Goal: Information Seeking & Learning: Find specific fact

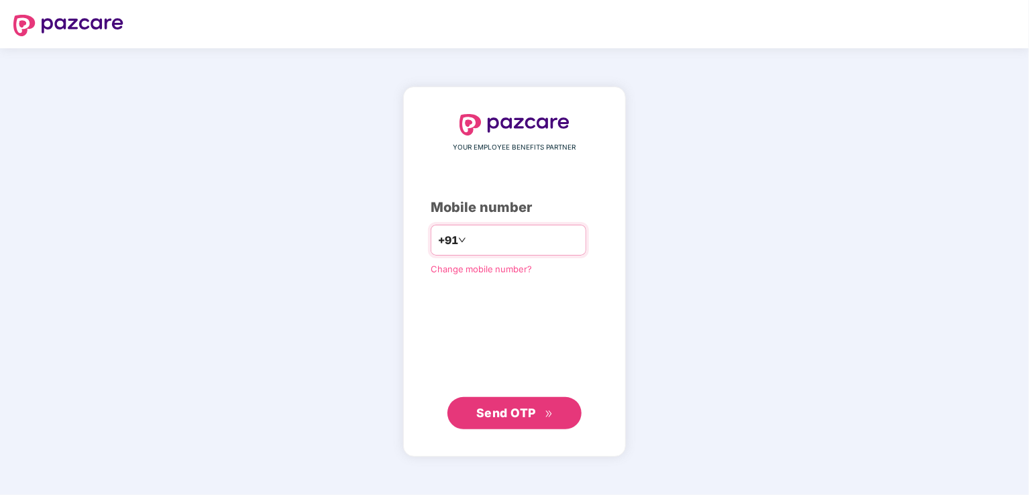
click at [476, 245] on input "number" at bounding box center [524, 239] width 110 height 21
click at [518, 247] on input "number" at bounding box center [524, 239] width 110 height 21
type input "**********"
click at [500, 402] on button "Send OTP" at bounding box center [514, 412] width 134 height 32
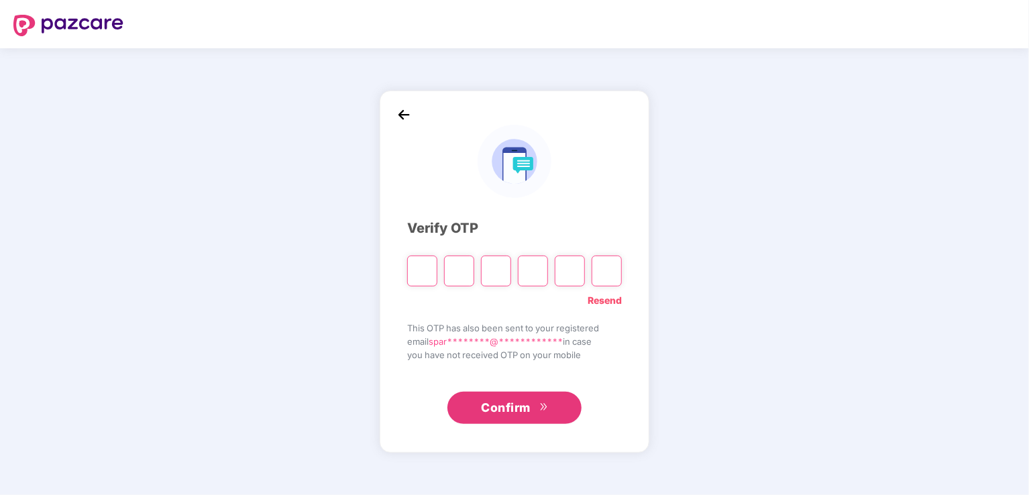
type input "*"
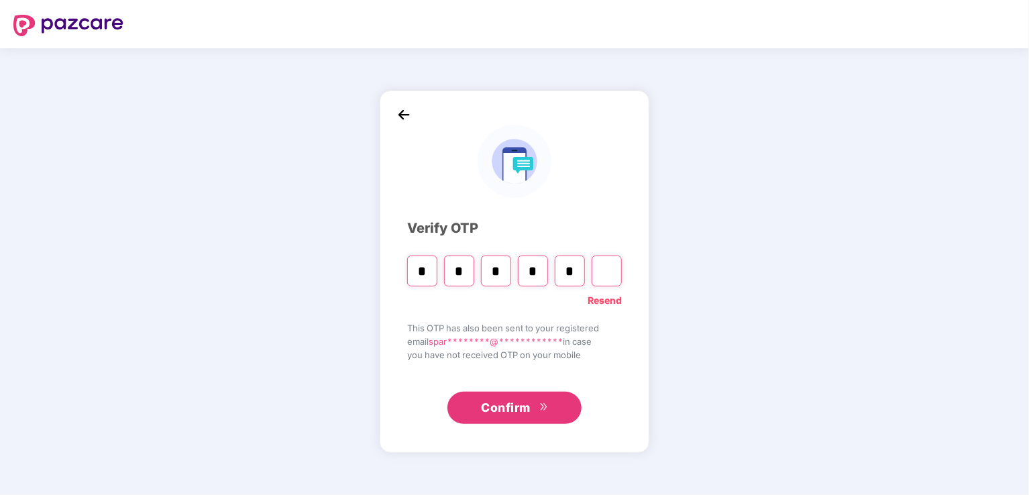
type input "*"
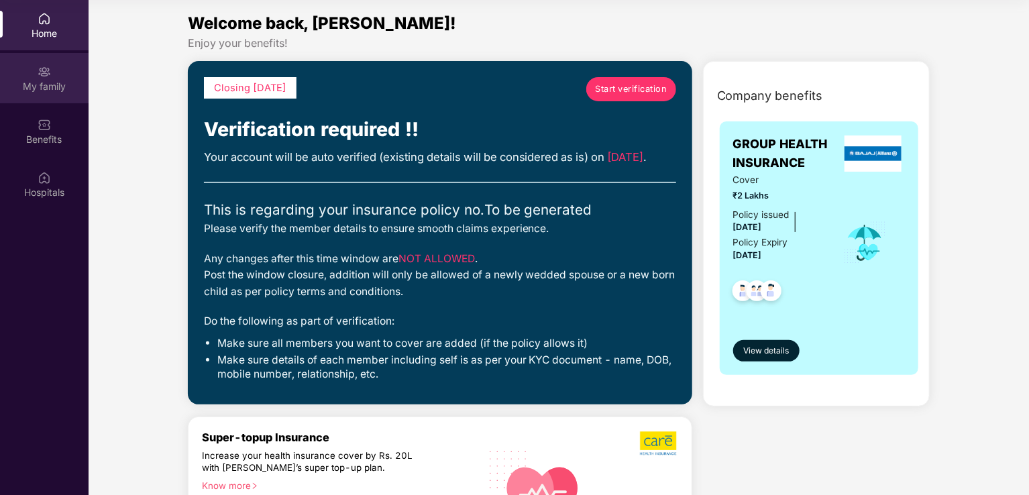
click at [46, 77] on img at bounding box center [44, 71] width 13 height 13
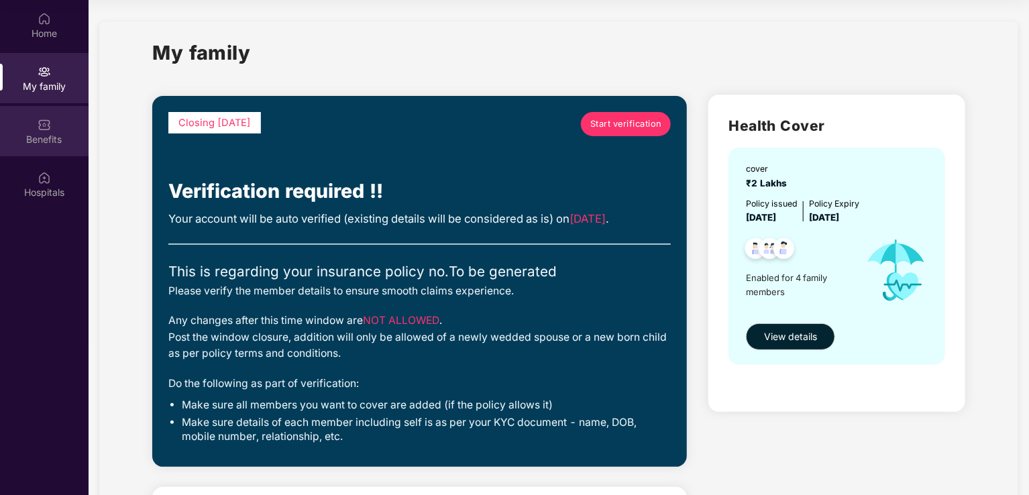
click at [50, 140] on div "Benefits" at bounding box center [44, 139] width 89 height 13
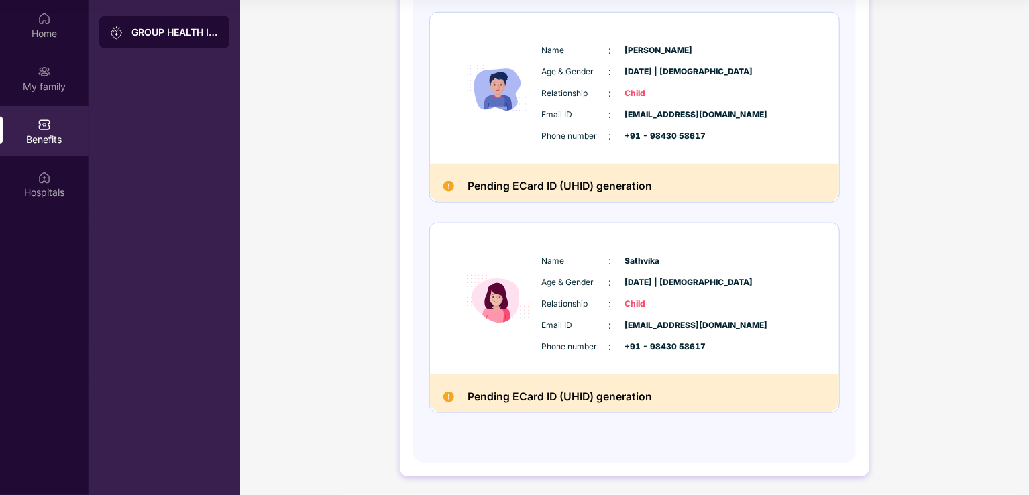
scroll to position [472, 0]
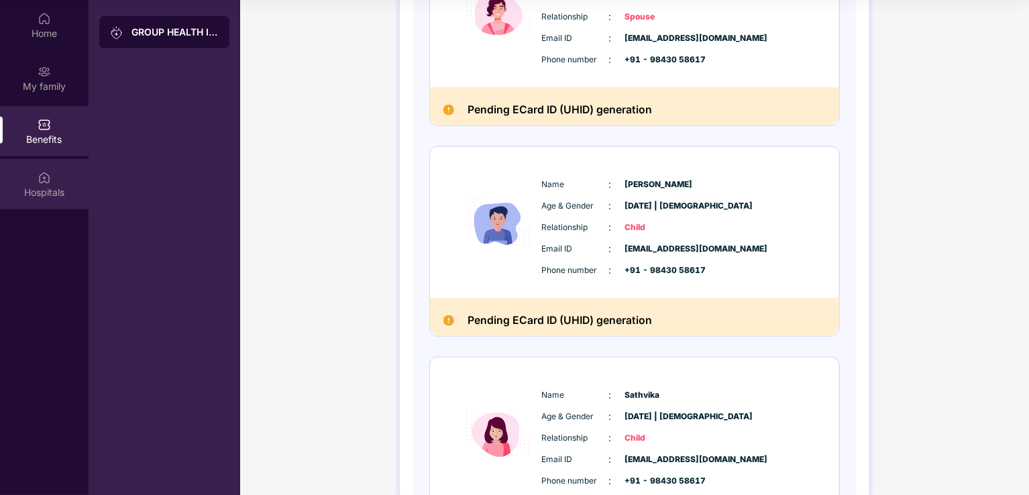
click at [50, 186] on div "Hospitals" at bounding box center [44, 192] width 89 height 13
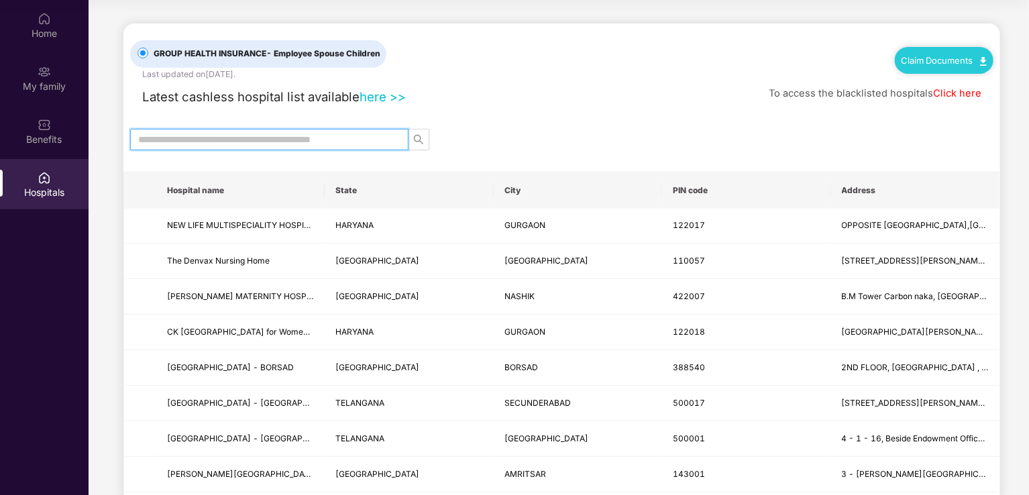
click at [360, 143] on input "text" at bounding box center [264, 139] width 252 height 15
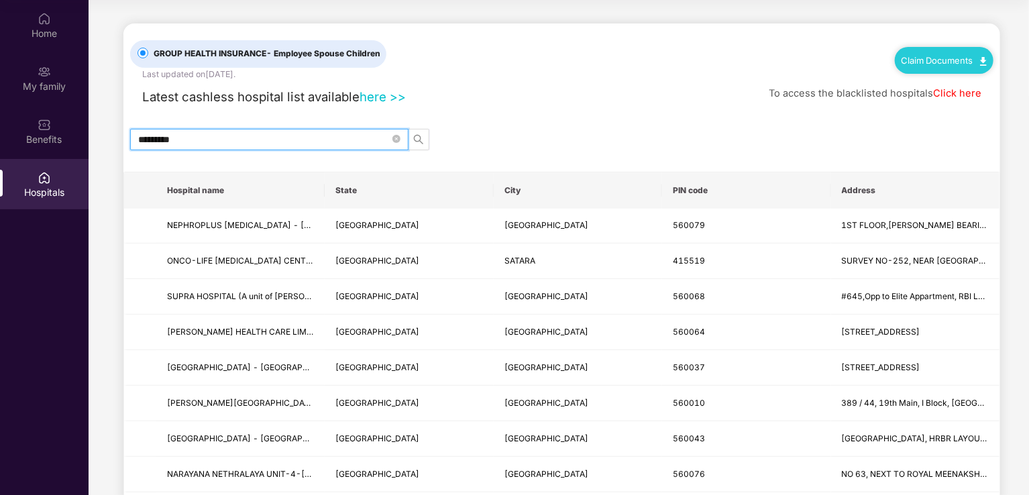
drag, startPoint x: 170, startPoint y: 137, endPoint x: 107, endPoint y: 133, distance: 63.2
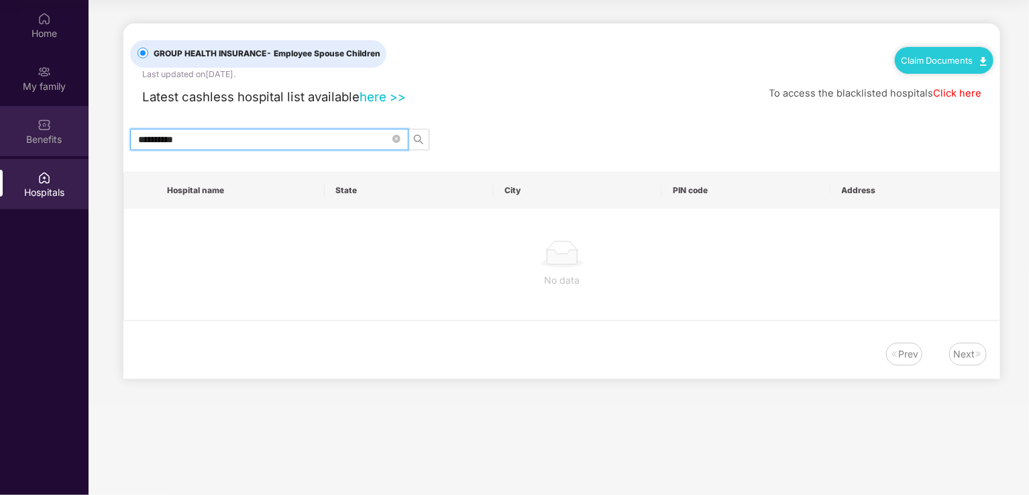
drag, startPoint x: 196, startPoint y: 131, endPoint x: 46, endPoint y: 132, distance: 149.6
click at [46, 132] on div "**********" at bounding box center [514, 247] width 1029 height 495
type input "*"
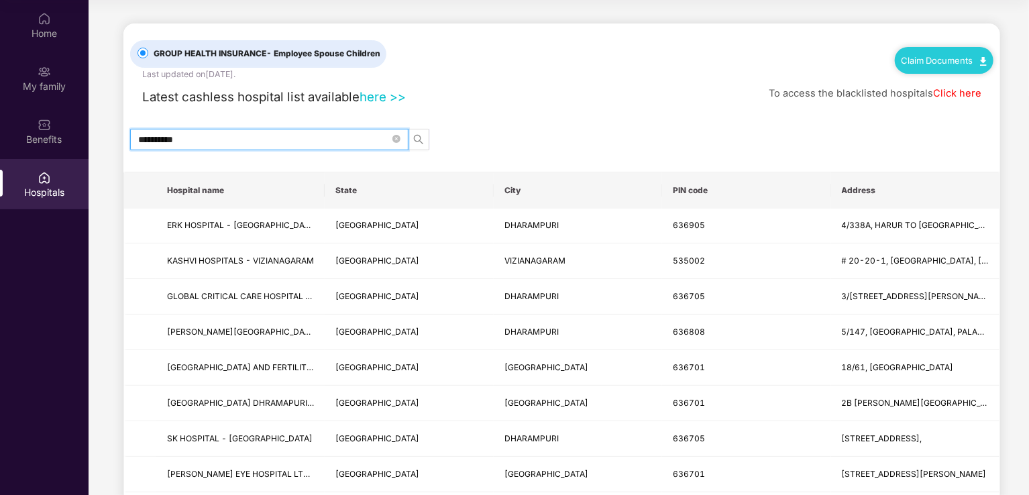
type input "**********"
click at [949, 96] on link "Click here" at bounding box center [957, 93] width 48 height 12
click at [572, 82] on div "Latest cashless hospital list available here >> To access the blacklisted hospi…" at bounding box center [561, 93] width 863 height 26
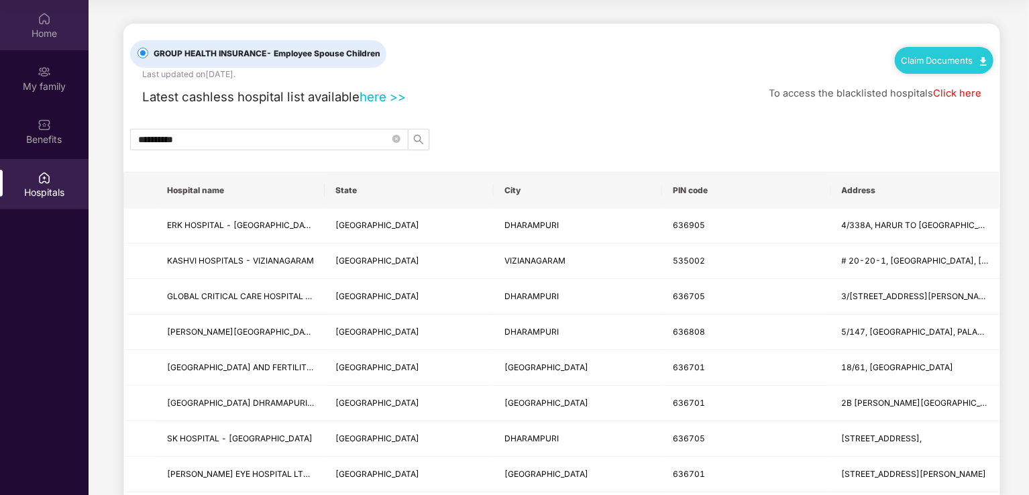
click at [59, 36] on div "Home" at bounding box center [44, 33] width 89 height 13
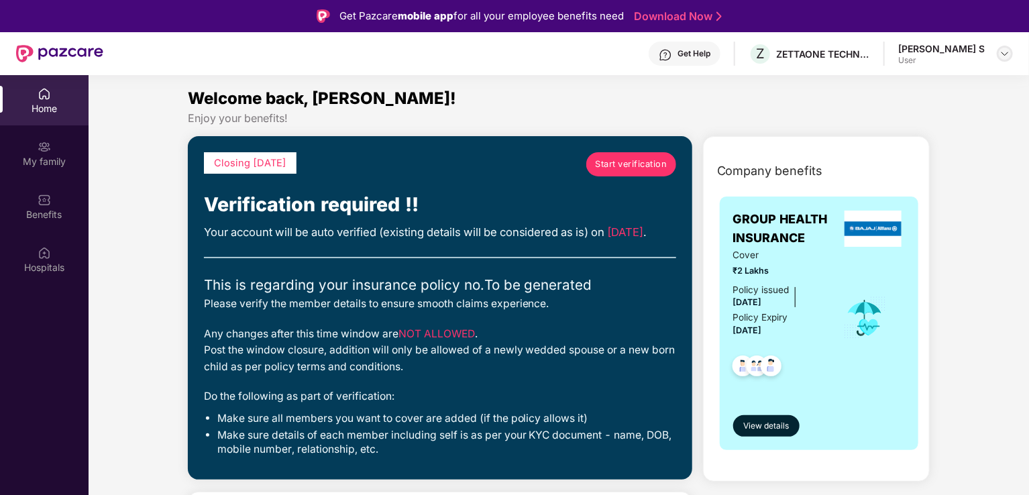
click at [1008, 55] on img at bounding box center [1004, 53] width 11 height 11
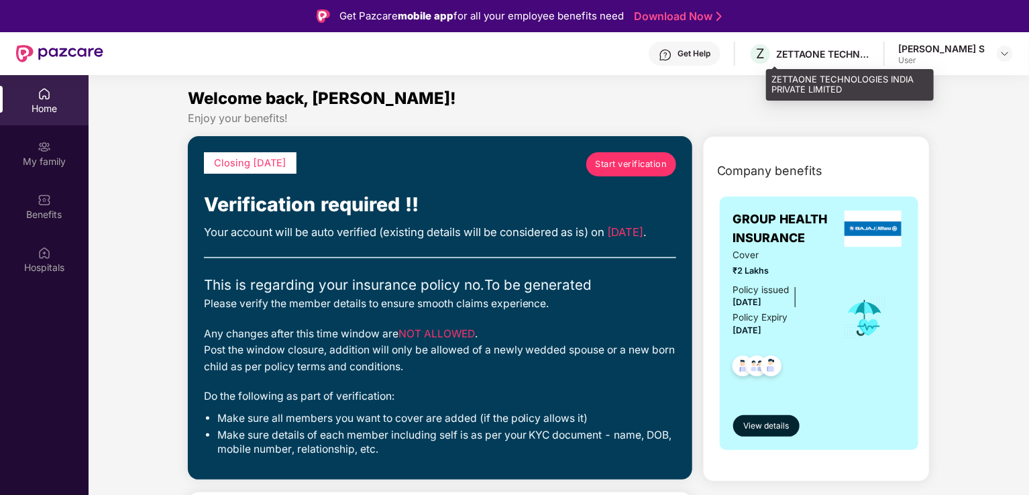
click at [852, 52] on div "ZETTAONE TECHNOLOGIES INDIA PRIVATE LIMITED" at bounding box center [823, 54] width 94 height 13
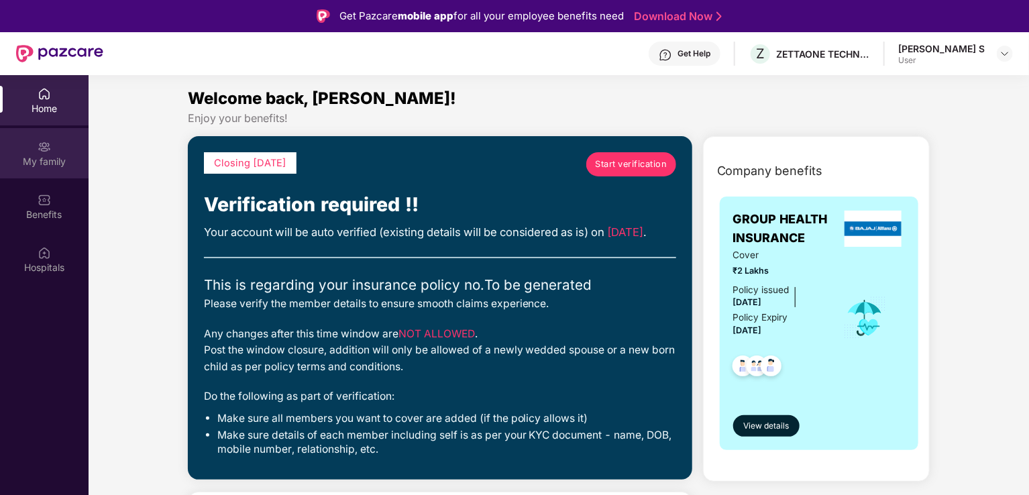
click at [42, 158] on div "My family" at bounding box center [44, 161] width 89 height 13
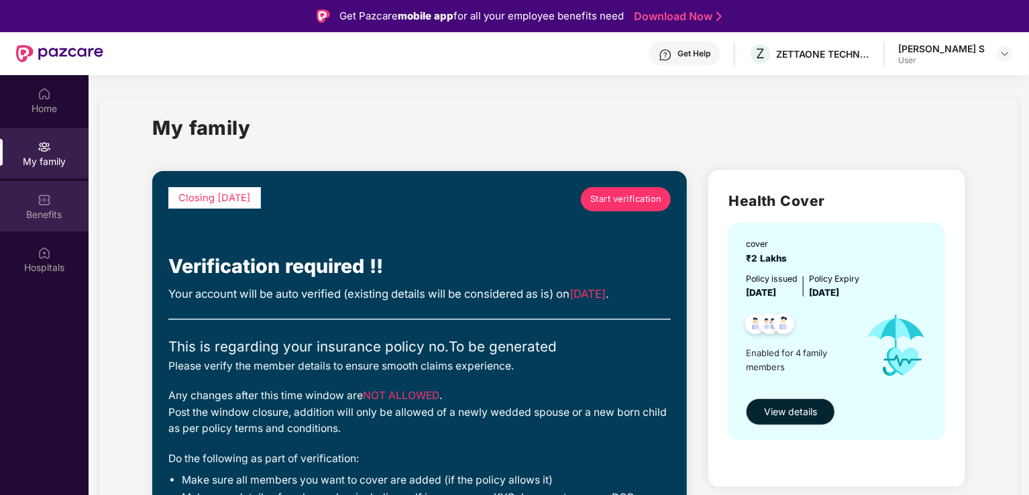
click at [36, 194] on div "Benefits" at bounding box center [44, 206] width 89 height 50
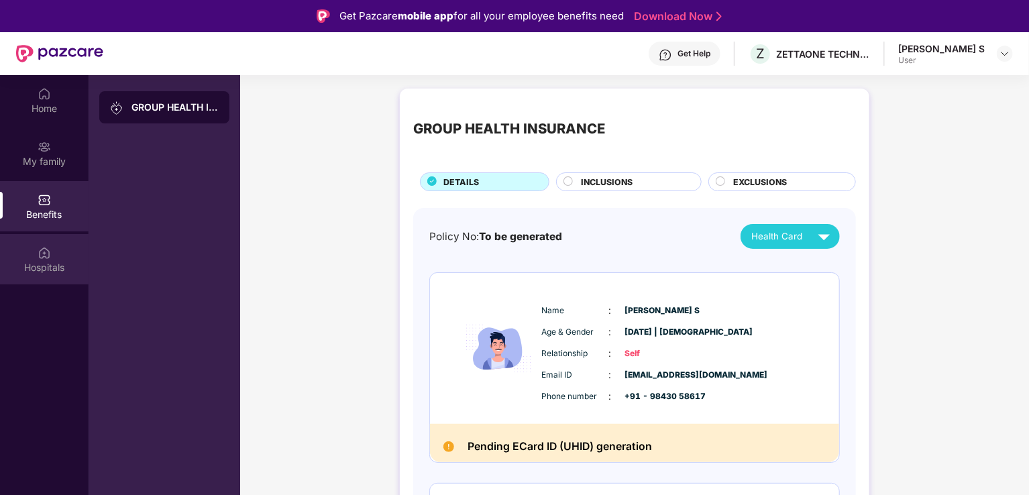
click at [27, 247] on div "Hospitals" at bounding box center [44, 259] width 89 height 50
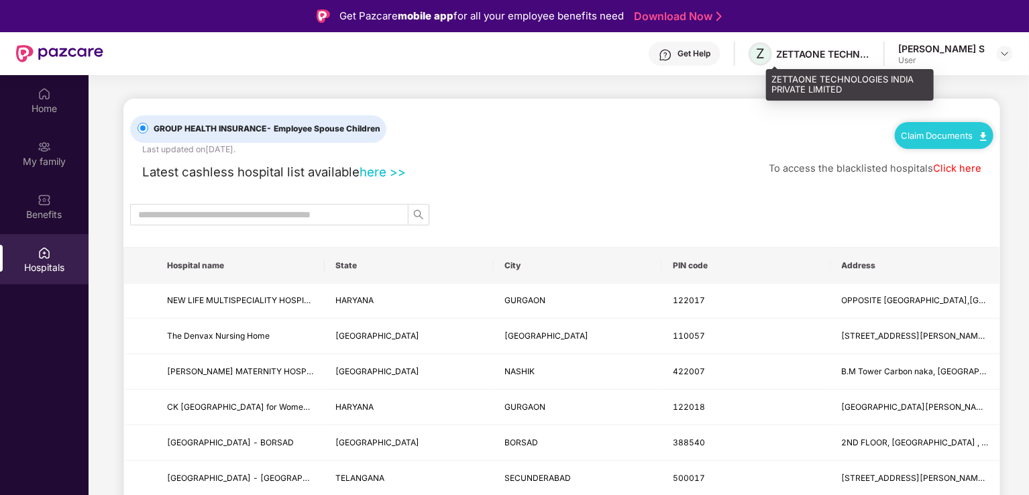
click at [772, 57] on span "Z" at bounding box center [760, 53] width 23 height 23
click at [772, 52] on span "Z" at bounding box center [760, 53] width 23 height 23
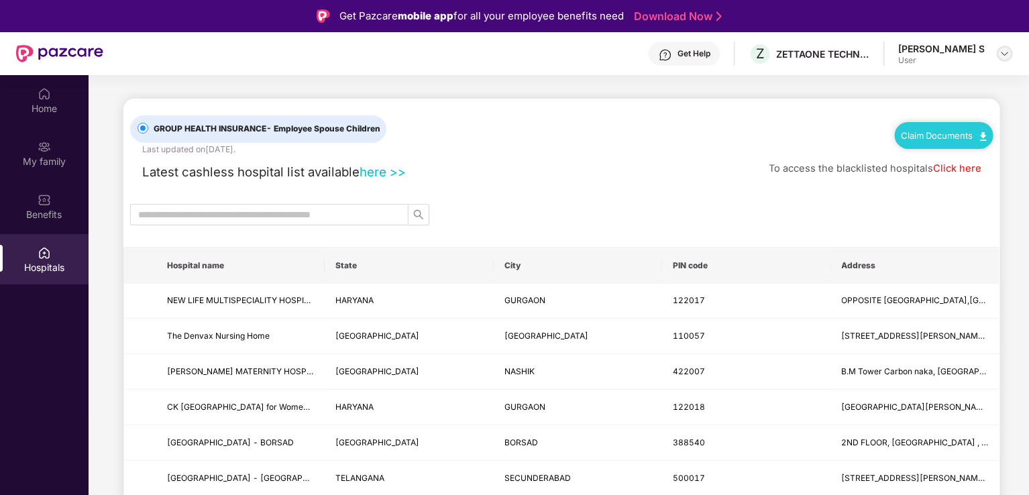
click at [1008, 55] on img at bounding box center [1004, 53] width 11 height 11
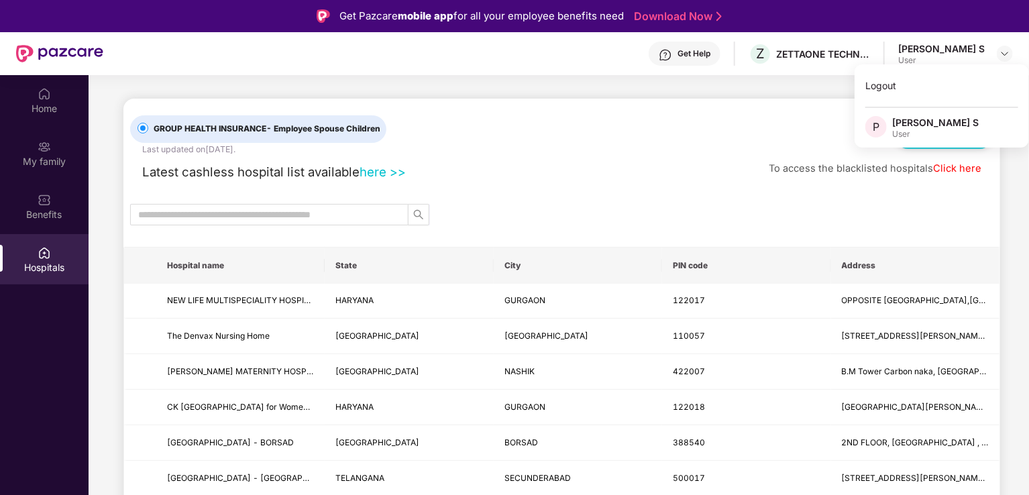
click at [388, 172] on link "here >>" at bounding box center [383, 171] width 46 height 15
